Goal: Task Accomplishment & Management: Manage account settings

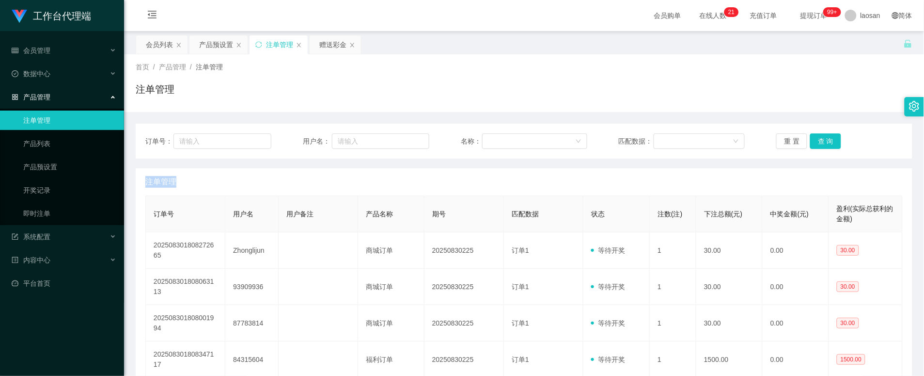
drag, startPoint x: 216, startPoint y: 42, endPoint x: 242, endPoint y: 61, distance: 32.4
click at [216, 42] on div "产品预设置" at bounding box center [216, 44] width 34 height 18
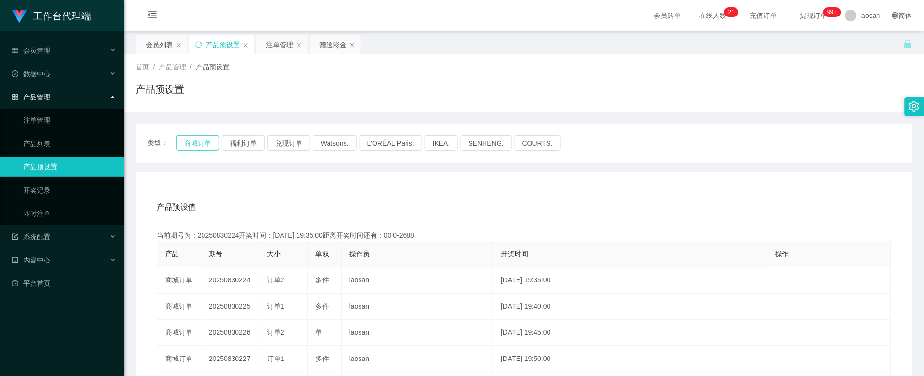
click at [188, 142] on button "商城订单" at bounding box center [197, 143] width 43 height 16
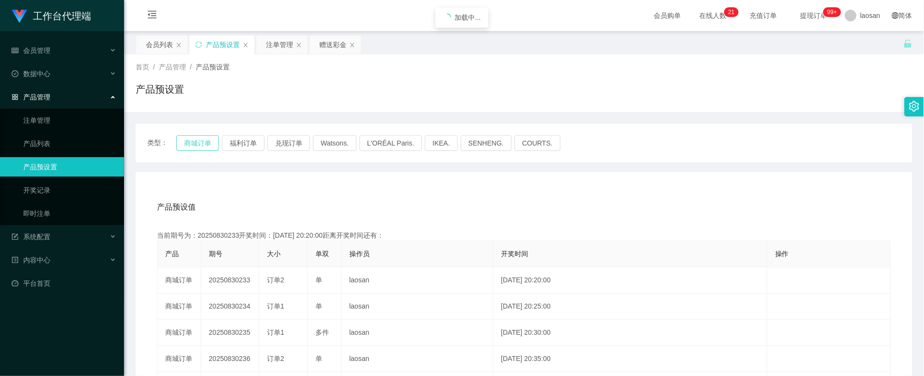
click at [188, 142] on button "商城订单" at bounding box center [197, 143] width 43 height 16
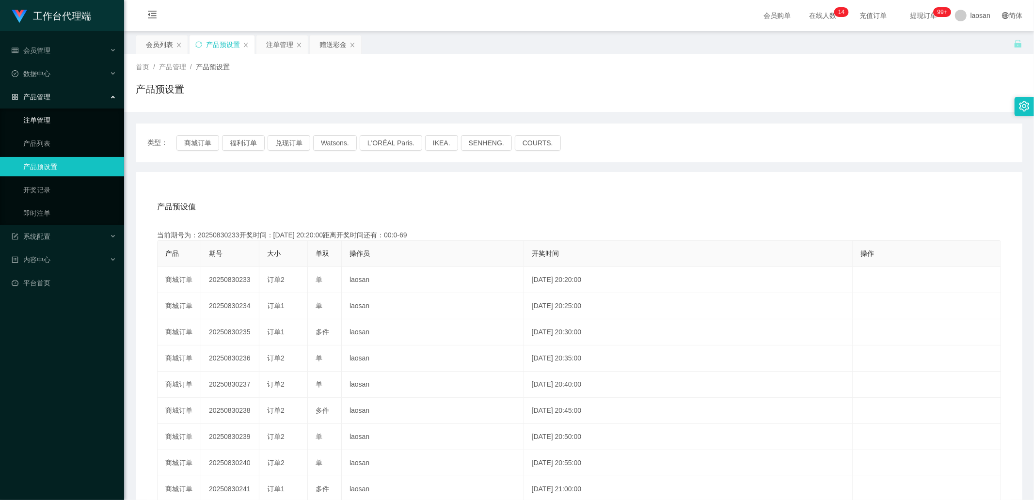
click at [37, 118] on link "注单管理" at bounding box center [69, 120] width 93 height 19
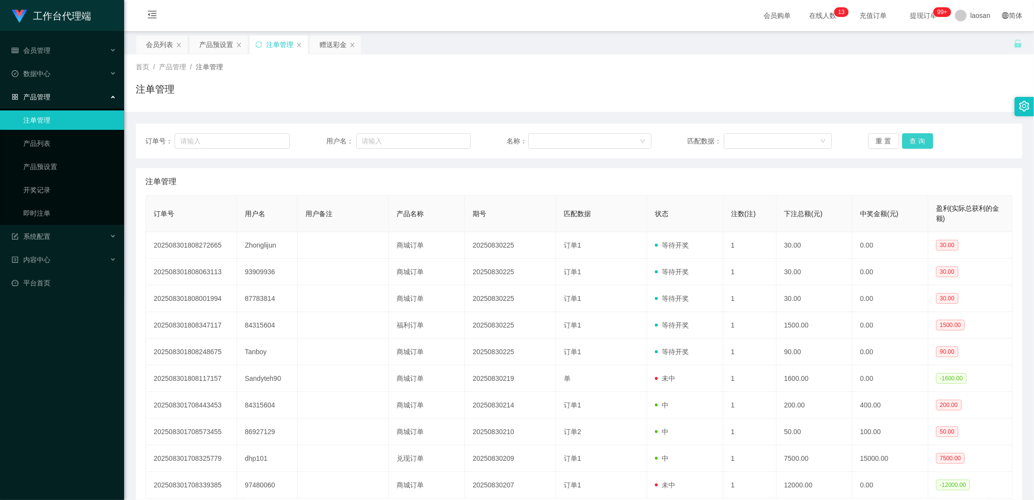
click at [905, 139] on button "查 询" at bounding box center [917, 141] width 31 height 16
click at [905, 139] on div "重 置 查 询" at bounding box center [940, 141] width 144 height 16
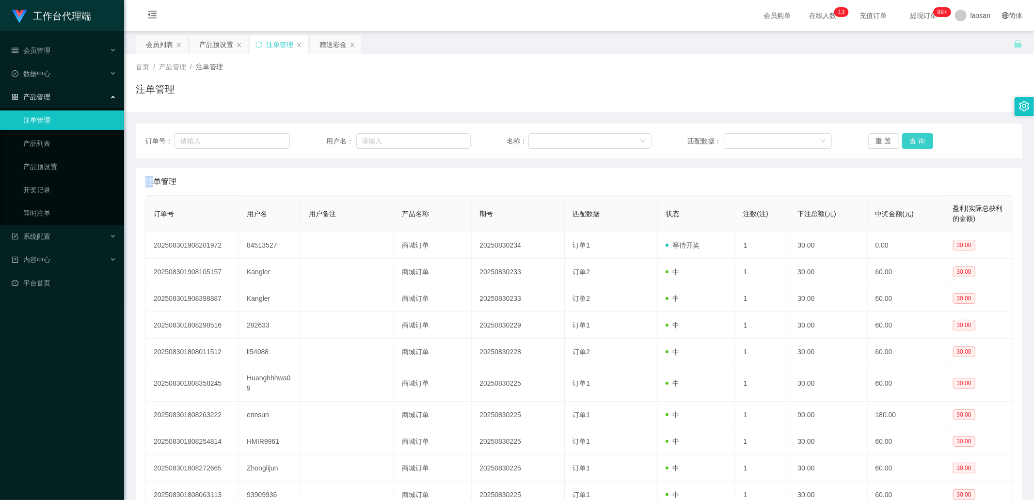
click at [905, 139] on button "查 询" at bounding box center [917, 141] width 31 height 16
click at [905, 139] on div "重 置 查 询" at bounding box center [940, 141] width 144 height 16
